Goal: Information Seeking & Learning: Learn about a topic

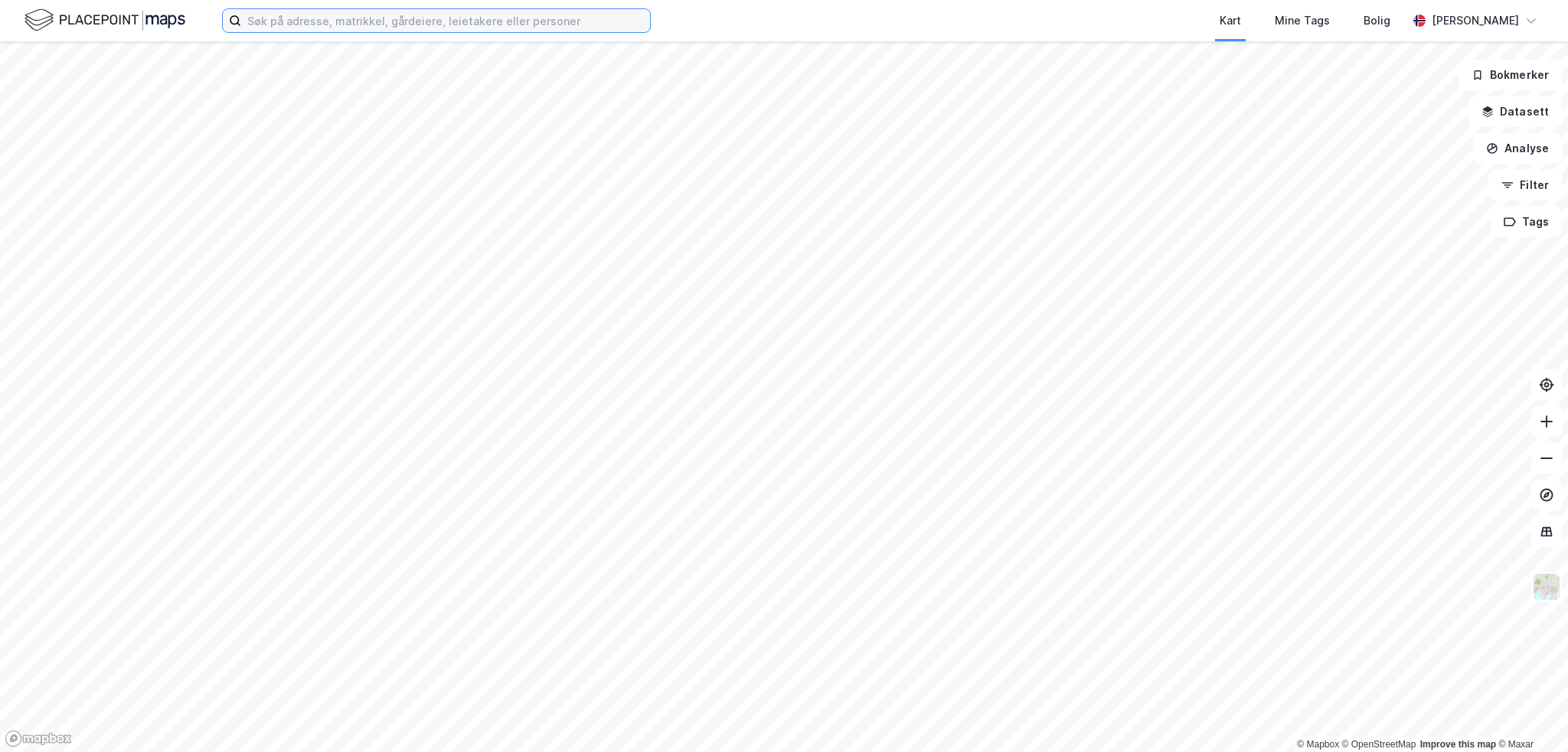
click at [288, 23] on input at bounding box center [446, 21] width 409 height 23
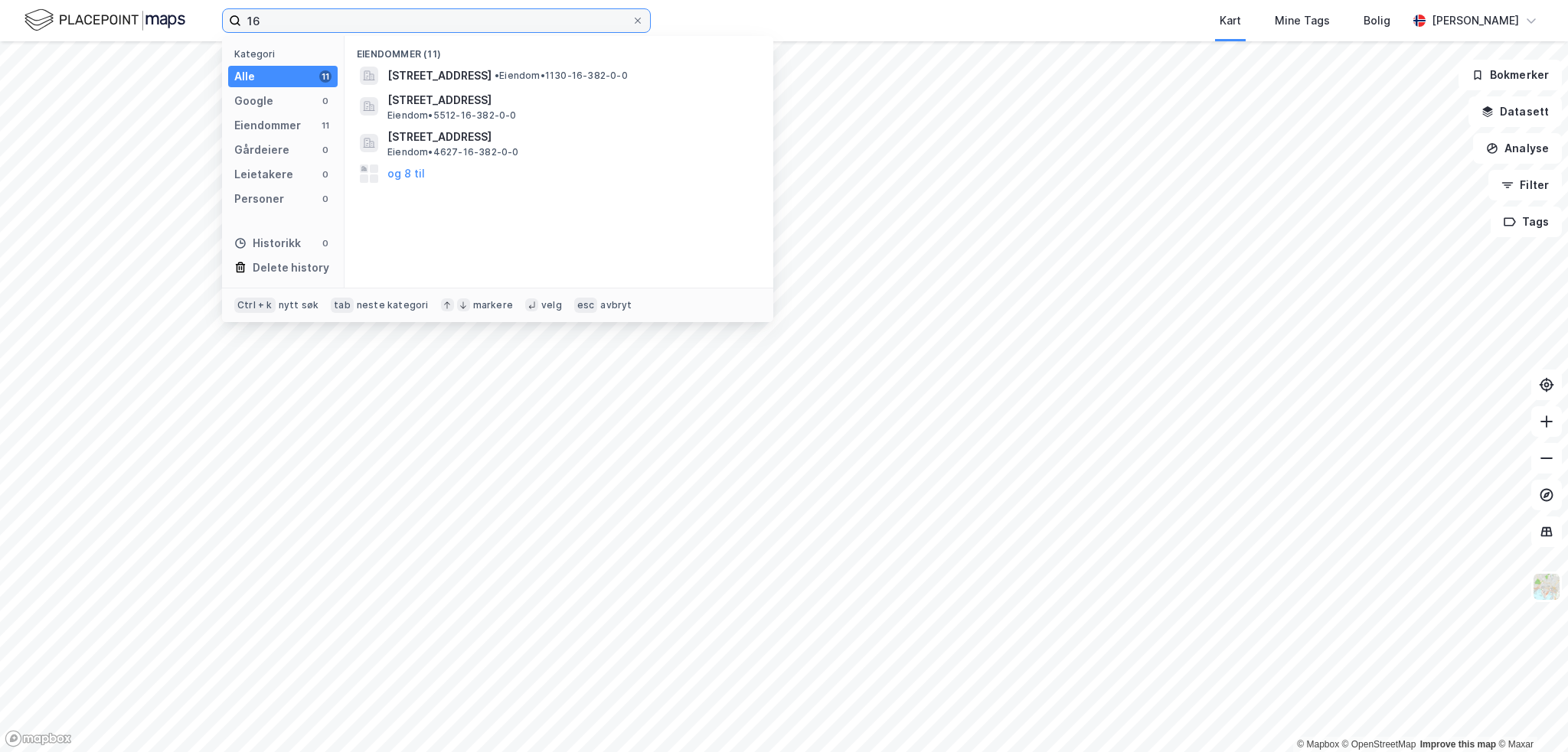
type input "1"
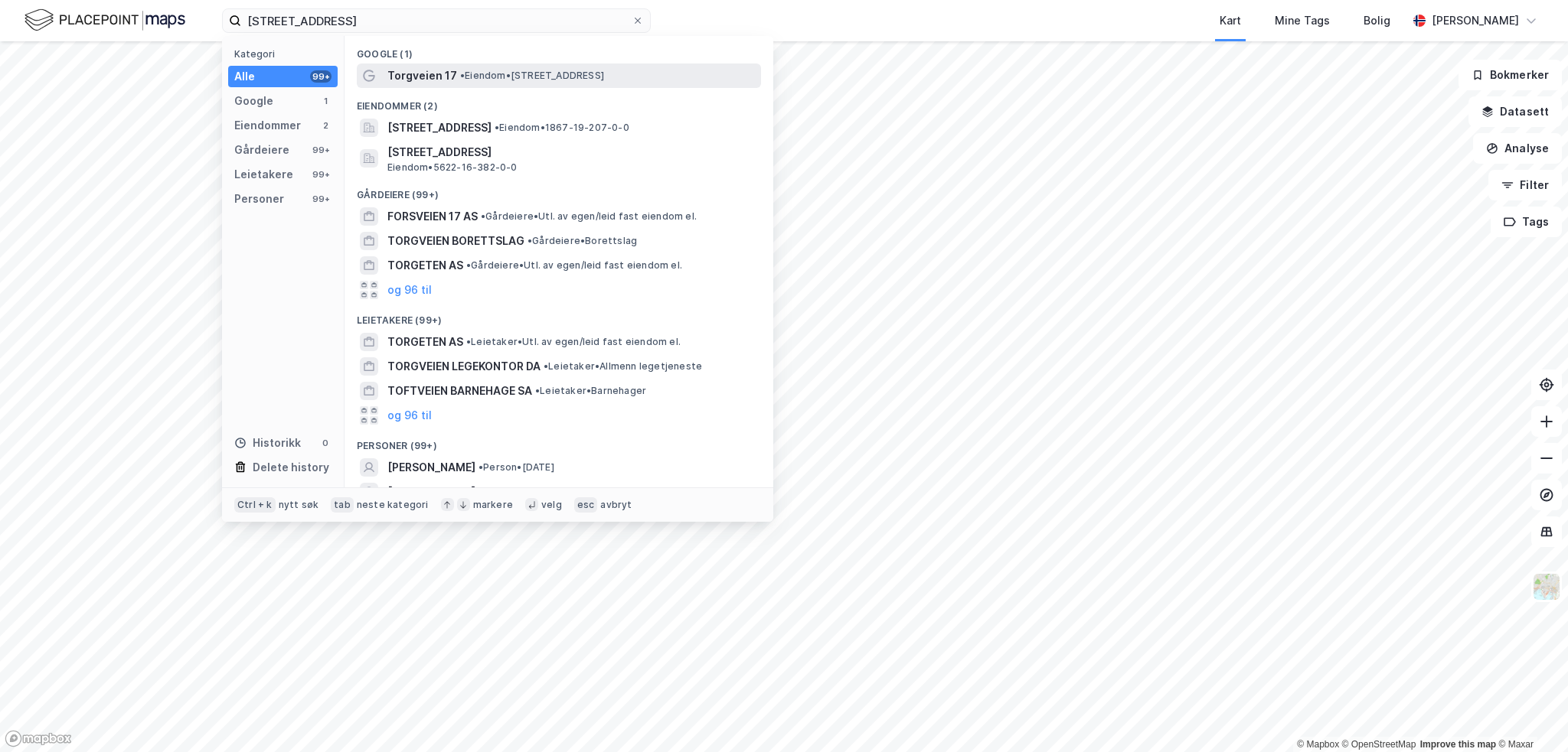
click at [491, 80] on span "• Eiendom • [STREET_ADDRESS]" at bounding box center [532, 76] width 144 height 12
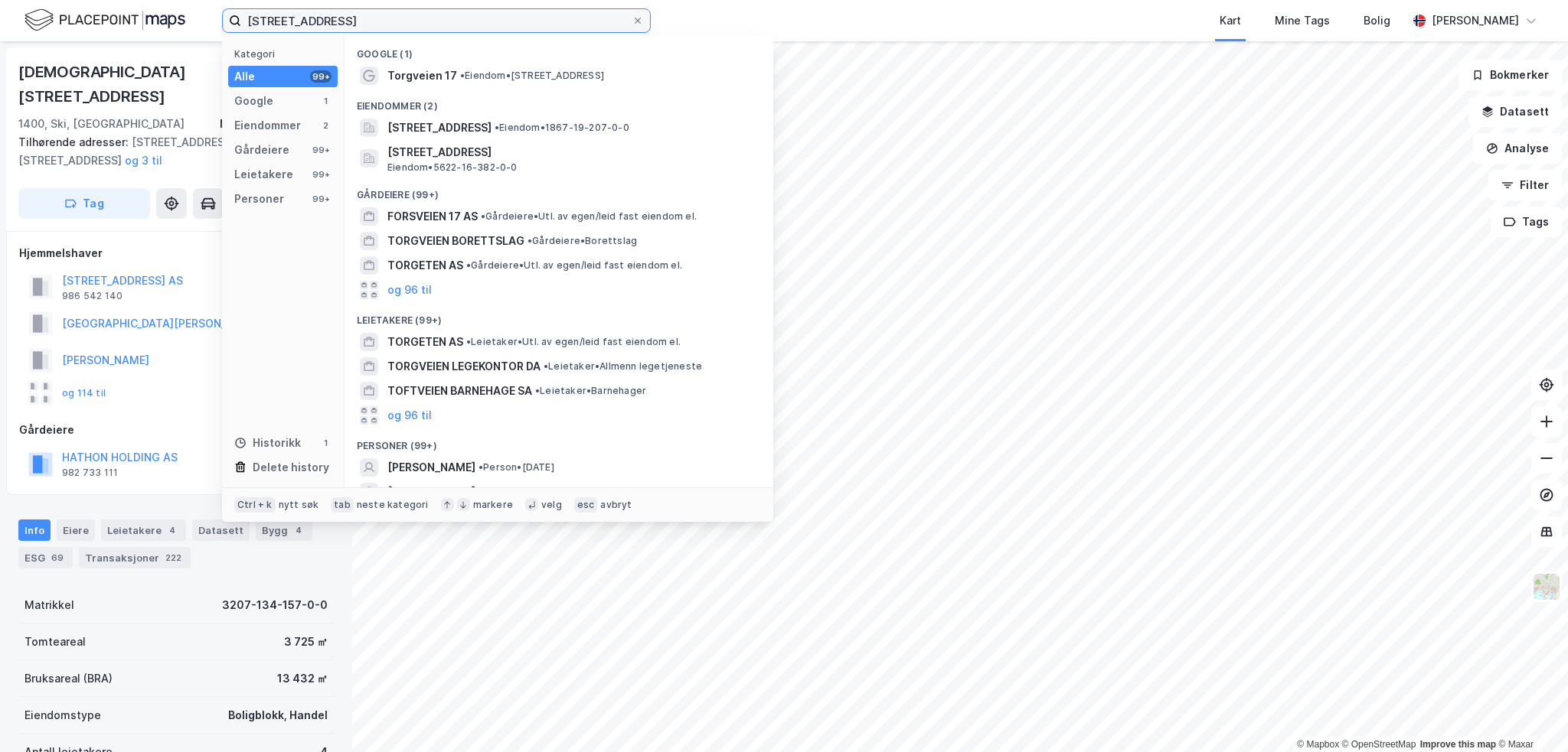
click at [364, 19] on input "[STREET_ADDRESS]" at bounding box center [437, 21] width 390 height 23
type input "[STREET_ADDRESS]"
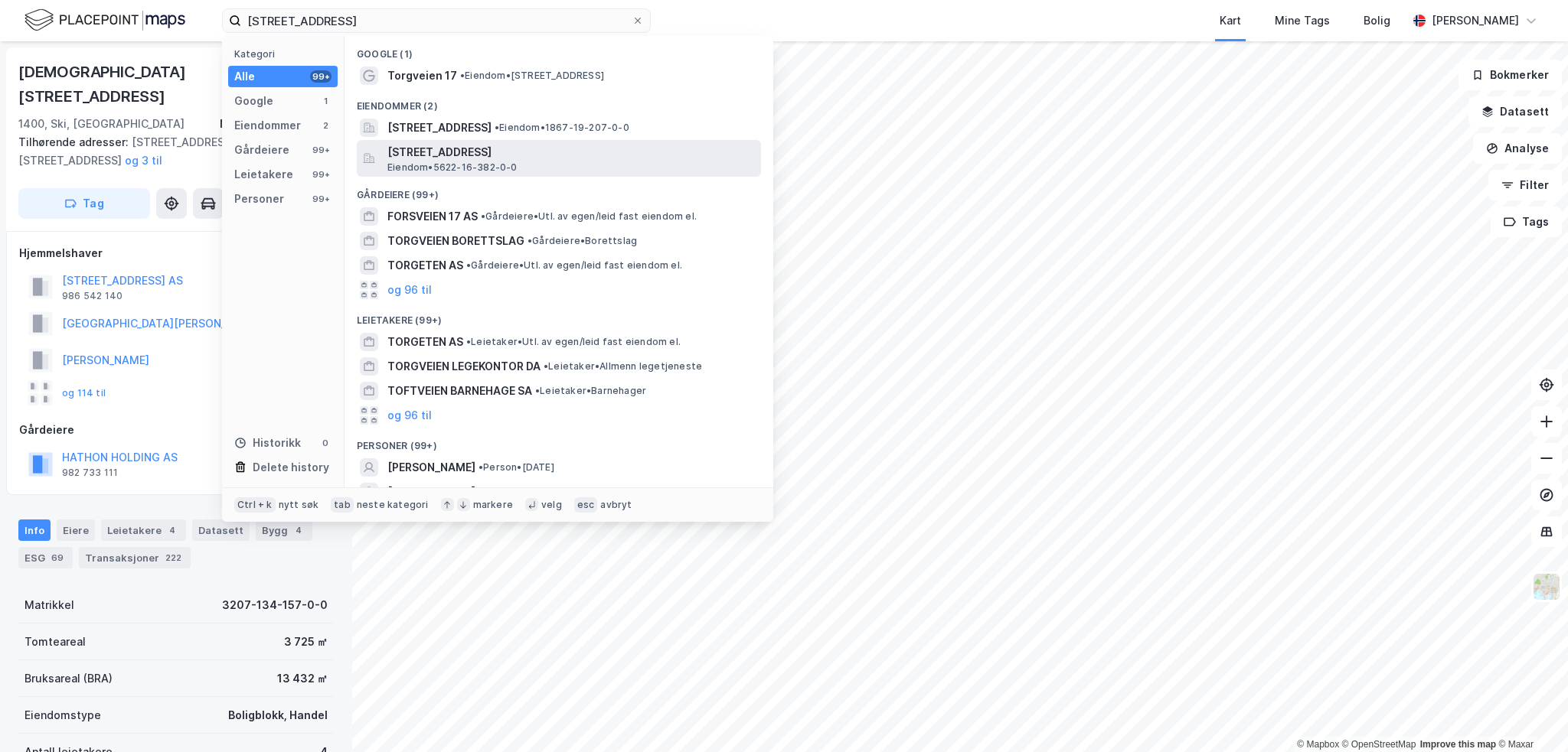
click at [467, 153] on span "[STREET_ADDRESS]" at bounding box center [570, 152] width 368 height 19
